Goal: Transaction & Acquisition: Obtain resource

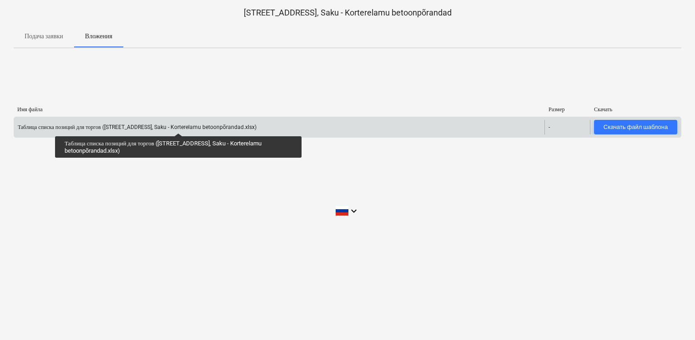
click at [178, 125] on div "Таблица списка позиций для торгов ([STREET_ADDRESS], Saku - Korterelamu betoonp…" at bounding box center [137, 127] width 239 height 7
click at [197, 125] on div "Таблица списка позиций для торгов ([STREET_ADDRESS], Saku - Korterelamu betoonp…" at bounding box center [137, 127] width 239 height 7
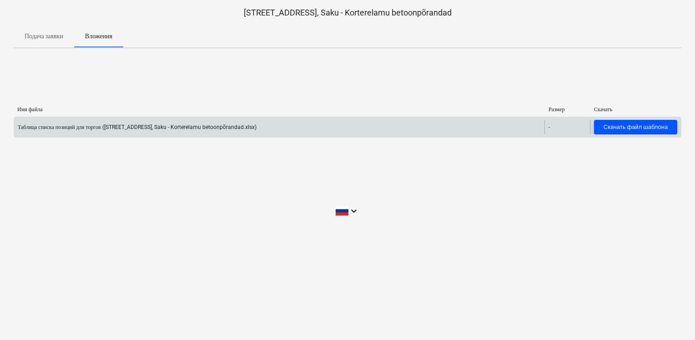
click at [619, 127] on div "Скачать файл шаблона" at bounding box center [636, 127] width 64 height 10
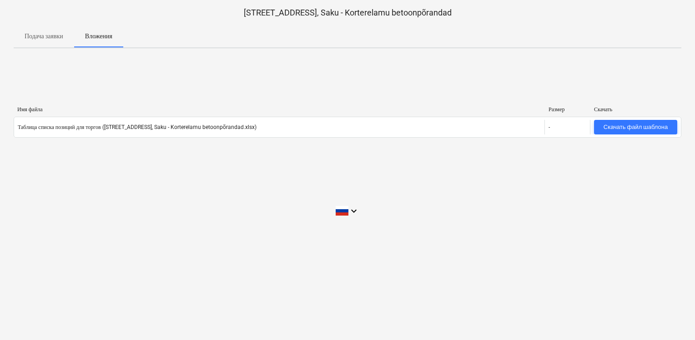
click at [71, 41] on span "Подача заявки" at bounding box center [44, 36] width 61 height 15
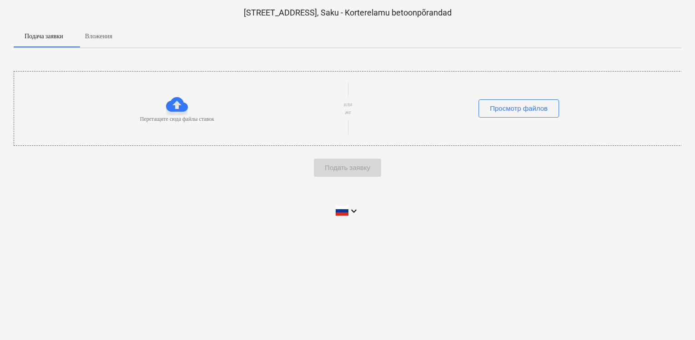
click at [101, 40] on p "Вложения" at bounding box center [98, 36] width 27 height 10
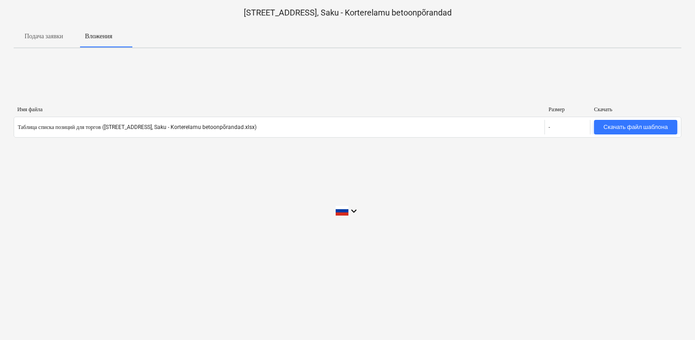
click at [63, 40] on p "Подача заявки" at bounding box center [44, 36] width 39 height 10
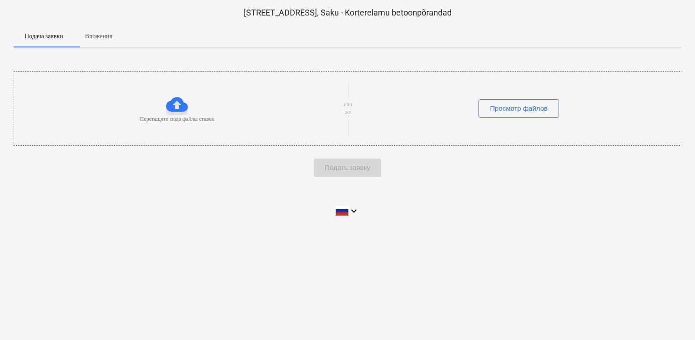
click at [122, 40] on span "Вложения" at bounding box center [98, 36] width 49 height 15
click at [123, 41] on span "Вложения" at bounding box center [98, 36] width 49 height 15
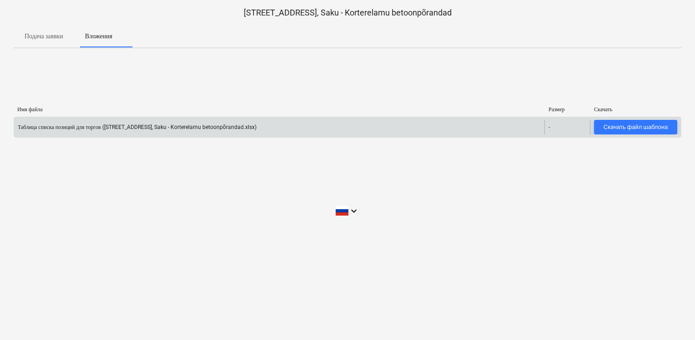
click at [208, 120] on div "Таблица списка позиций для торгов ([STREET_ADDRESS], Saku - Korterelamu betoonp…" at bounding box center [279, 127] width 531 height 15
click at [640, 123] on div "Скачать файл шаблона" at bounding box center [636, 127] width 64 height 10
